Goal: Transaction & Acquisition: Purchase product/service

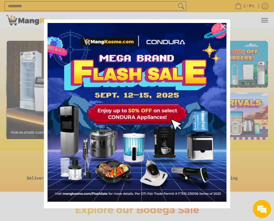
scroll to position [0, 345]
click at [221, 26] on icon "close icon" at bounding box center [222, 26] width 5 height 5
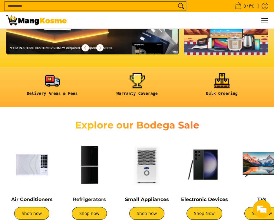
scroll to position [181, 0]
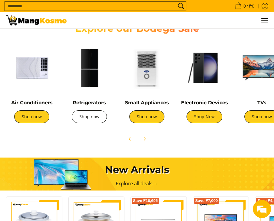
click at [95, 121] on link "Shop now" at bounding box center [89, 116] width 35 height 13
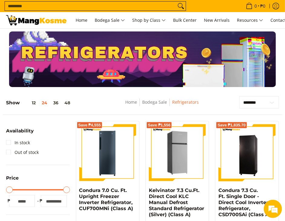
scroll to position [60, 0]
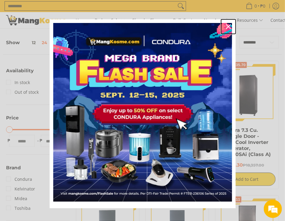
click at [226, 25] on icon "close icon" at bounding box center [228, 26] width 5 height 5
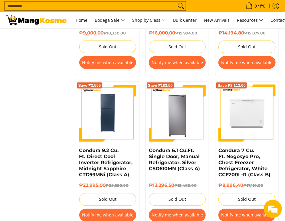
scroll to position [1179, 0]
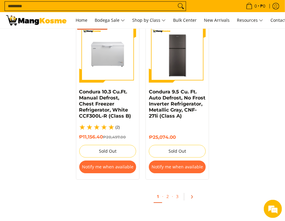
click at [192, 192] on link "Pagination" at bounding box center [194, 197] width 15 height 10
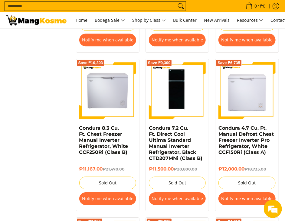
scroll to position [695, 0]
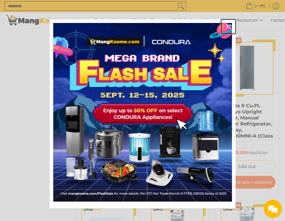
click at [226, 24] on icon "close icon" at bounding box center [228, 26] width 5 height 5
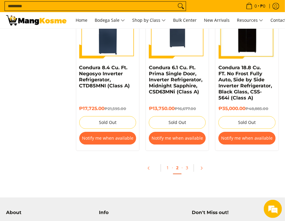
scroll to position [0, 0]
